Goal: Transaction & Acquisition: Subscribe to service/newsletter

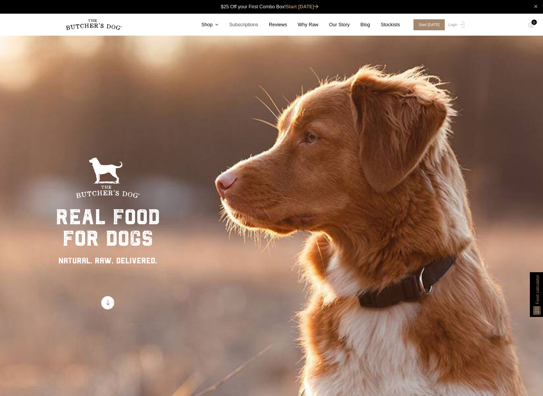
click at [246, 25] on link "Subscriptions" at bounding box center [238, 24] width 40 height 7
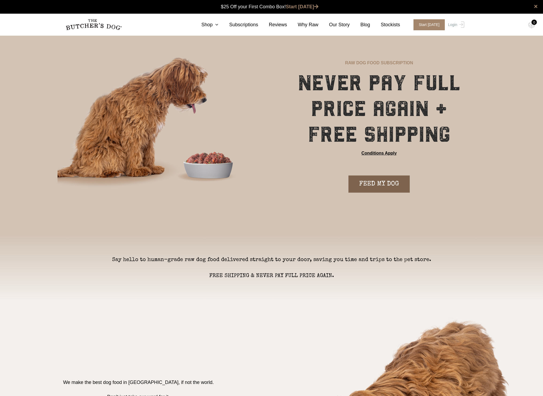
click at [393, 179] on link "FEED MY DOG" at bounding box center [378, 183] width 61 height 17
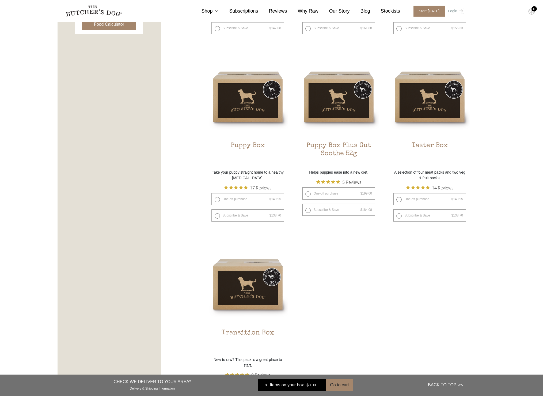
scroll to position [321, 0]
